Goal: Use online tool/utility

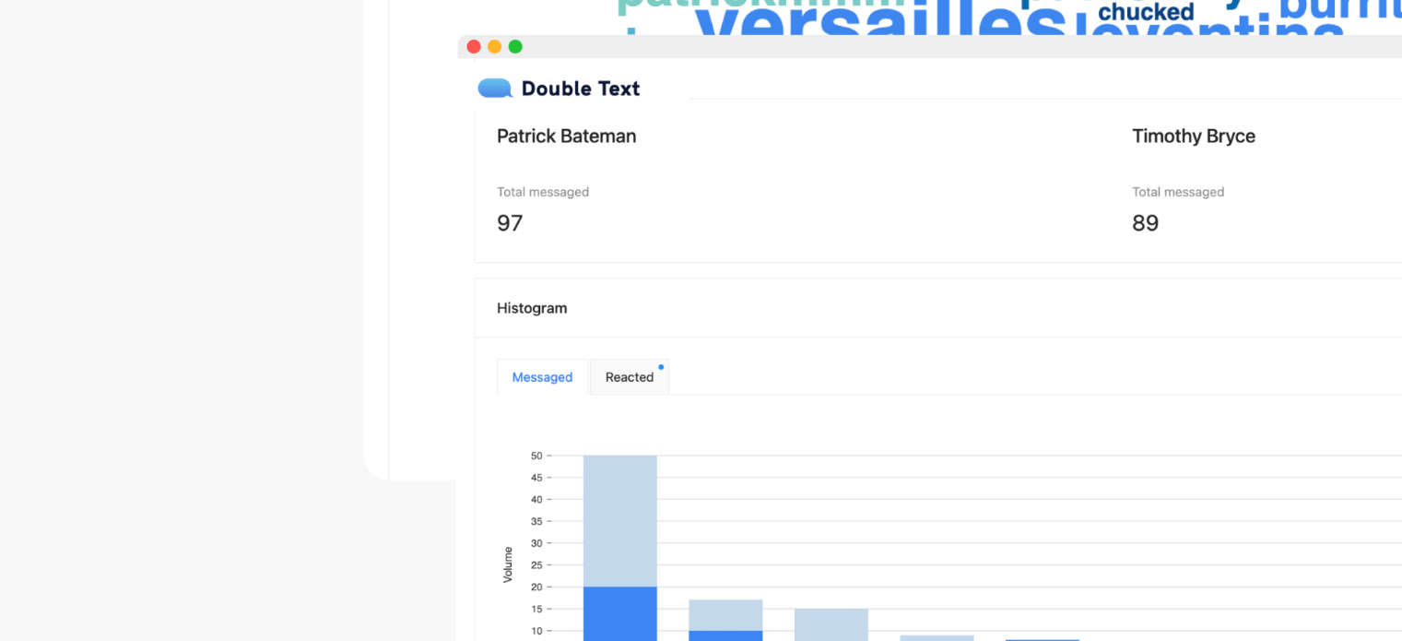
scroll to position [37, 0]
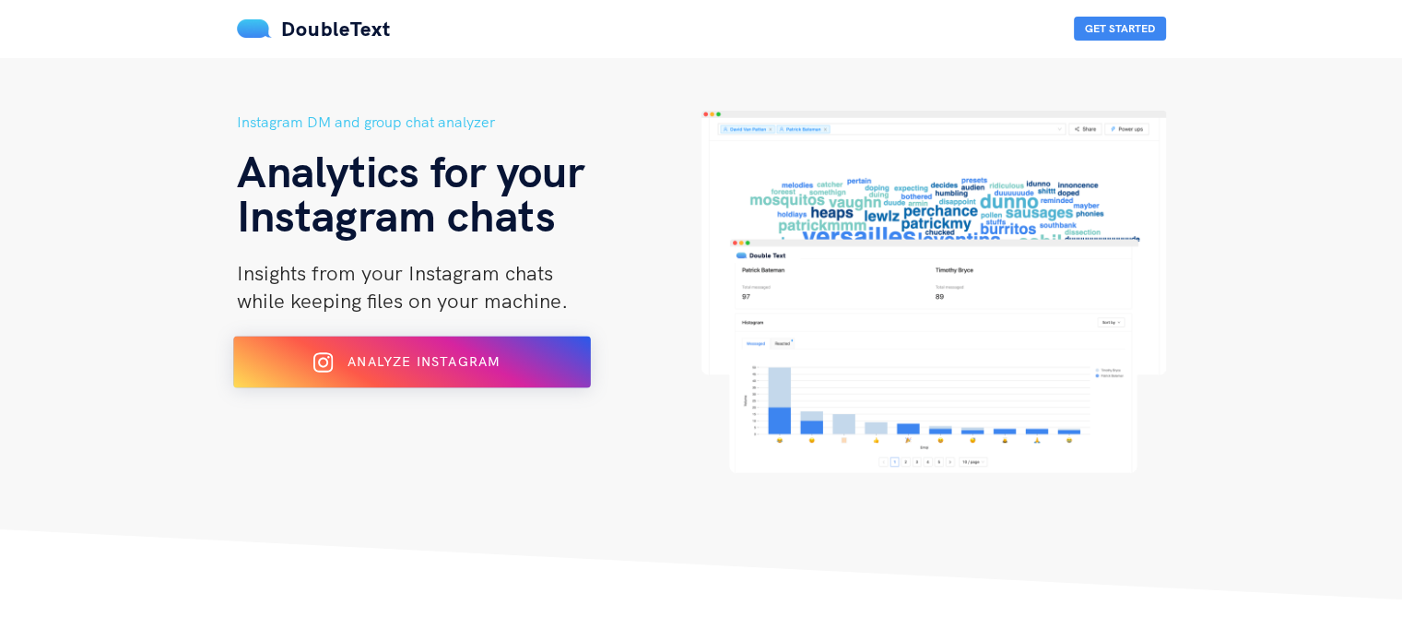
click at [441, 376] on button "Analyze Instagram" at bounding box center [412, 363] width 358 height 52
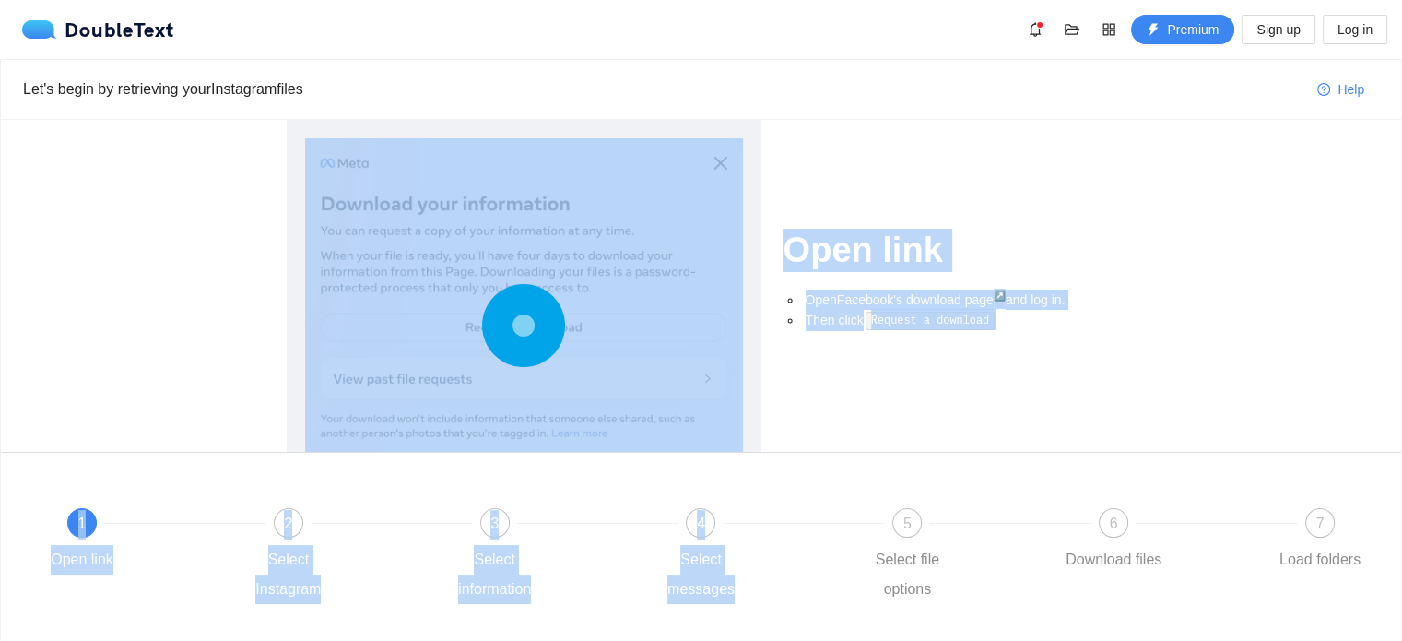
scroll to position [133, 0]
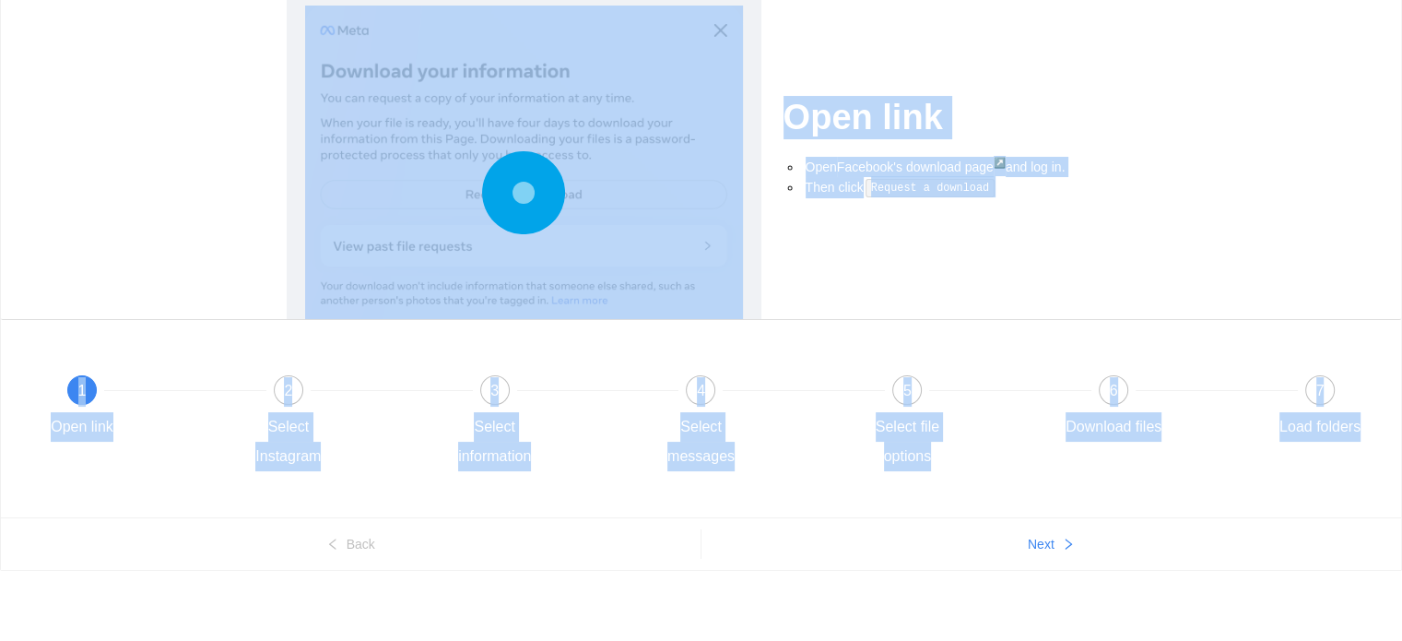
drag, startPoint x: 0, startPoint y: 0, endPoint x: 802, endPoint y: 637, distance: 1024.3
click at [802, 637] on div "Let's begin by retrieving your Instagram files Help Open link Open Facebook's d…" at bounding box center [701, 283] width 1402 height 715
click at [726, 443] on div "4 Select messages" at bounding box center [750, 423] width 207 height 96
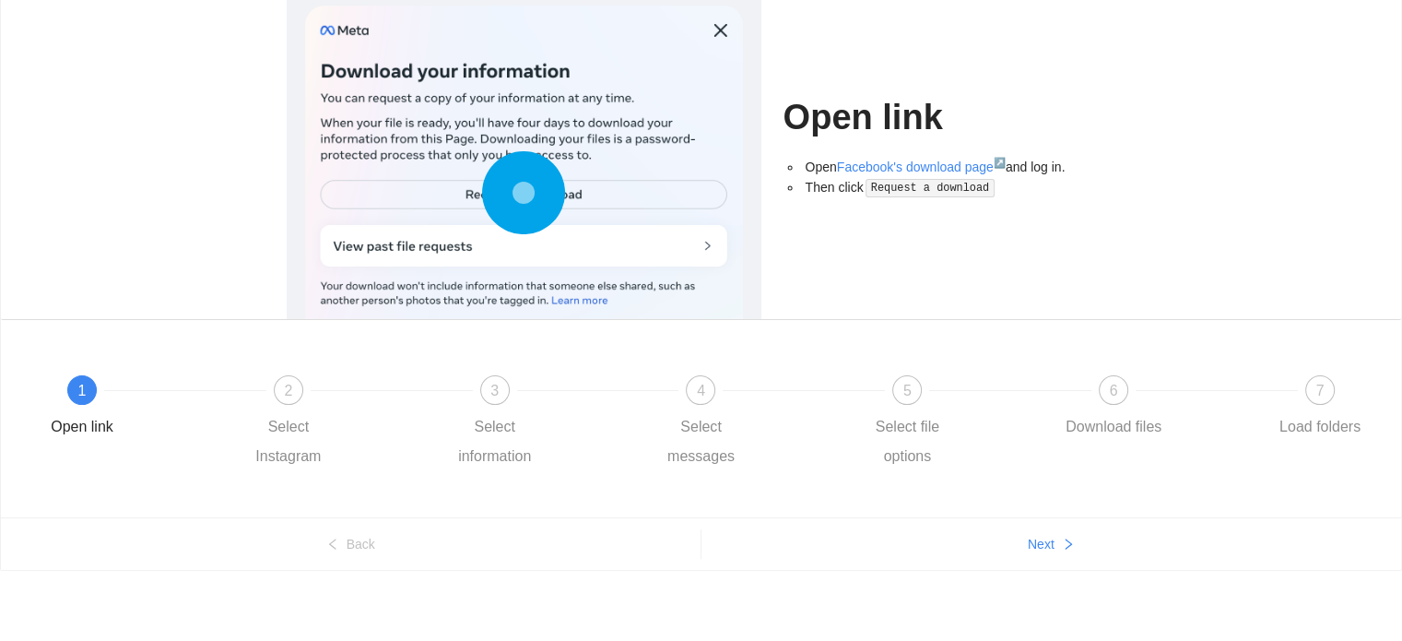
scroll to position [0, 0]
